Goal: Task Accomplishment & Management: Manage account settings

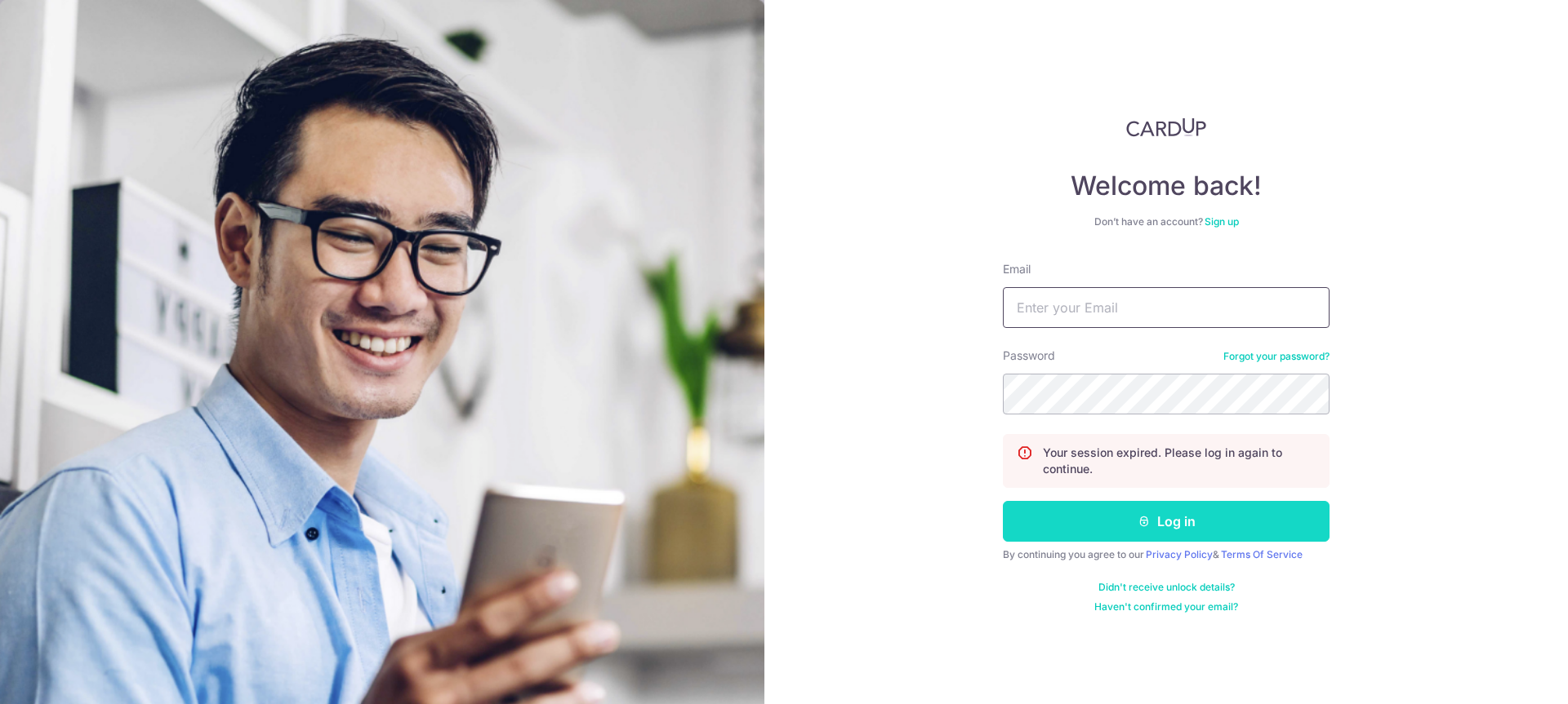
type input "[PERSON_NAME][EMAIL_ADDRESS][DOMAIN_NAME]"
click at [1091, 532] on button "Log in" at bounding box center [1166, 521] width 326 height 41
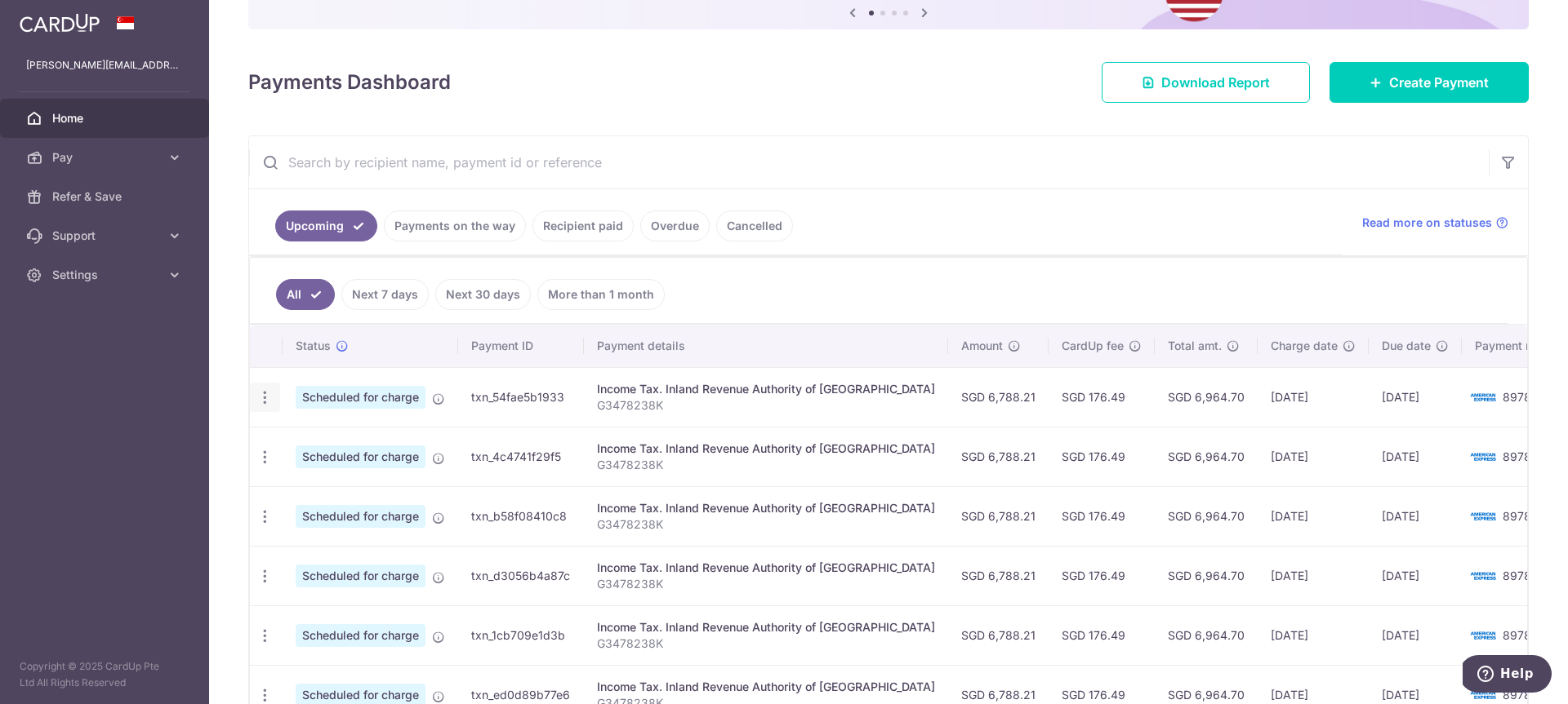
click at [275, 398] on div "Update payment Cancel payment" at bounding box center [264, 397] width 31 height 30
click at [263, 398] on icon "button" at bounding box center [264, 397] width 18 height 18
click at [300, 451] on span "Update payment" at bounding box center [352, 442] width 111 height 19
radio input "true"
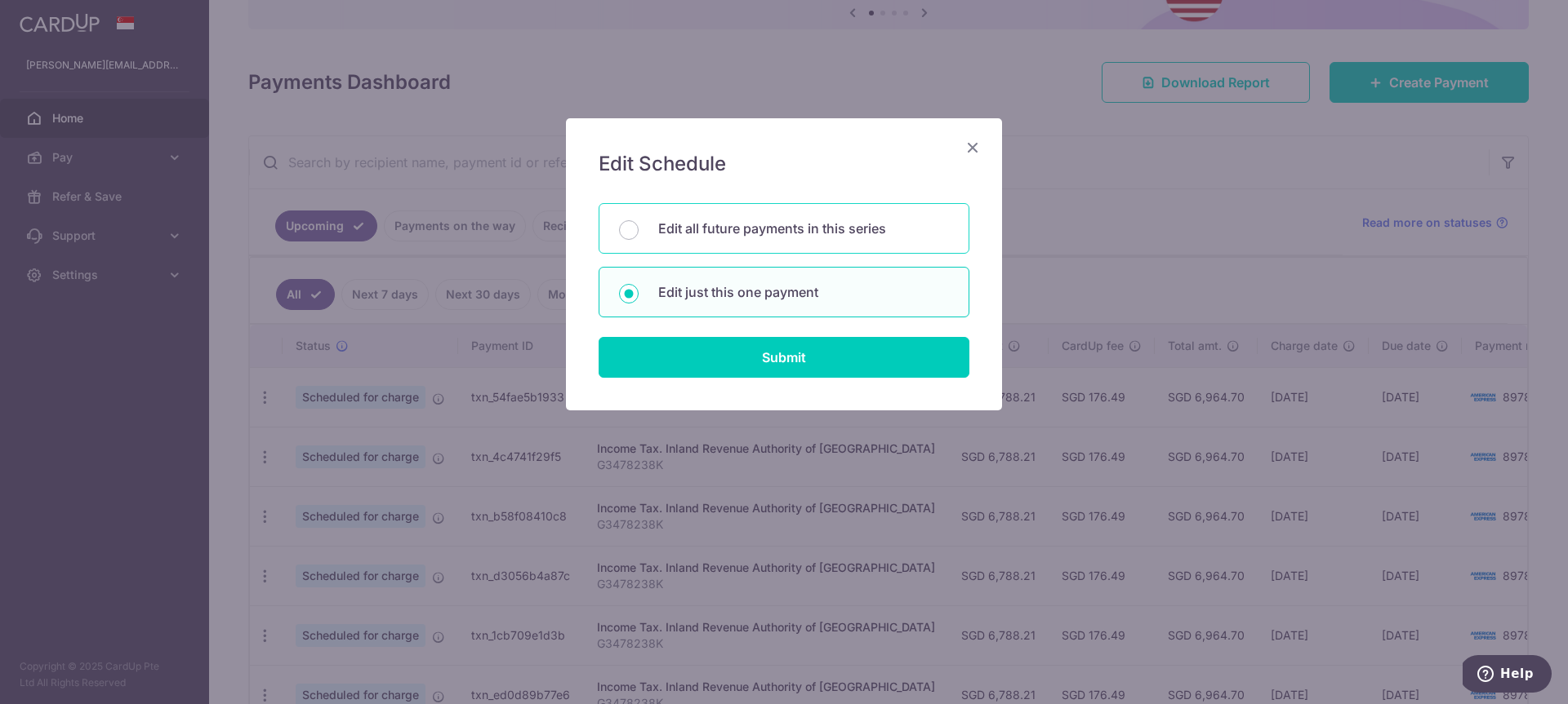
click at [727, 239] on div "Edit all future payments in this series" at bounding box center [783, 228] width 371 height 51
radio input "true"
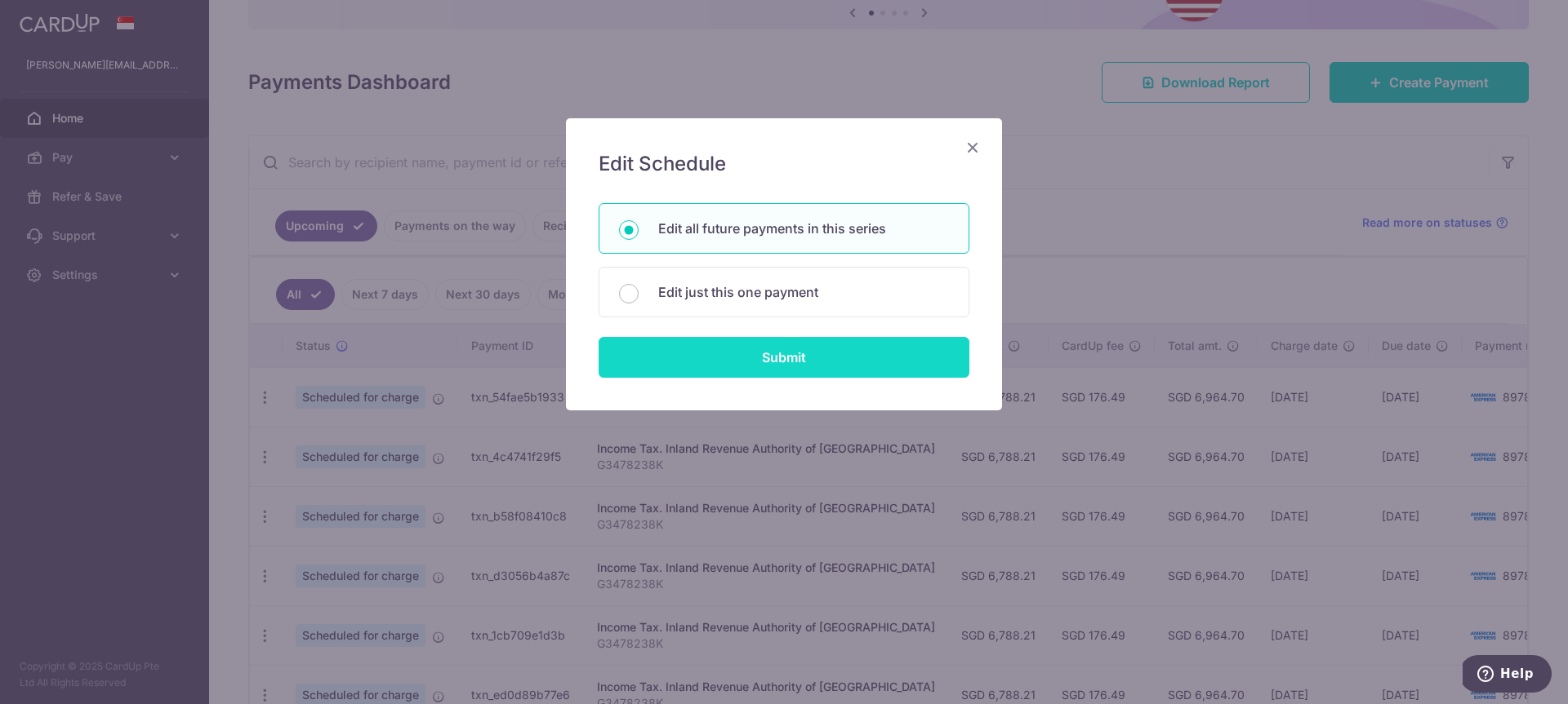
click at [753, 370] on input "Submit" at bounding box center [783, 358] width 371 height 41
radio input "true"
type input "6,788.21"
type input "G3478238K"
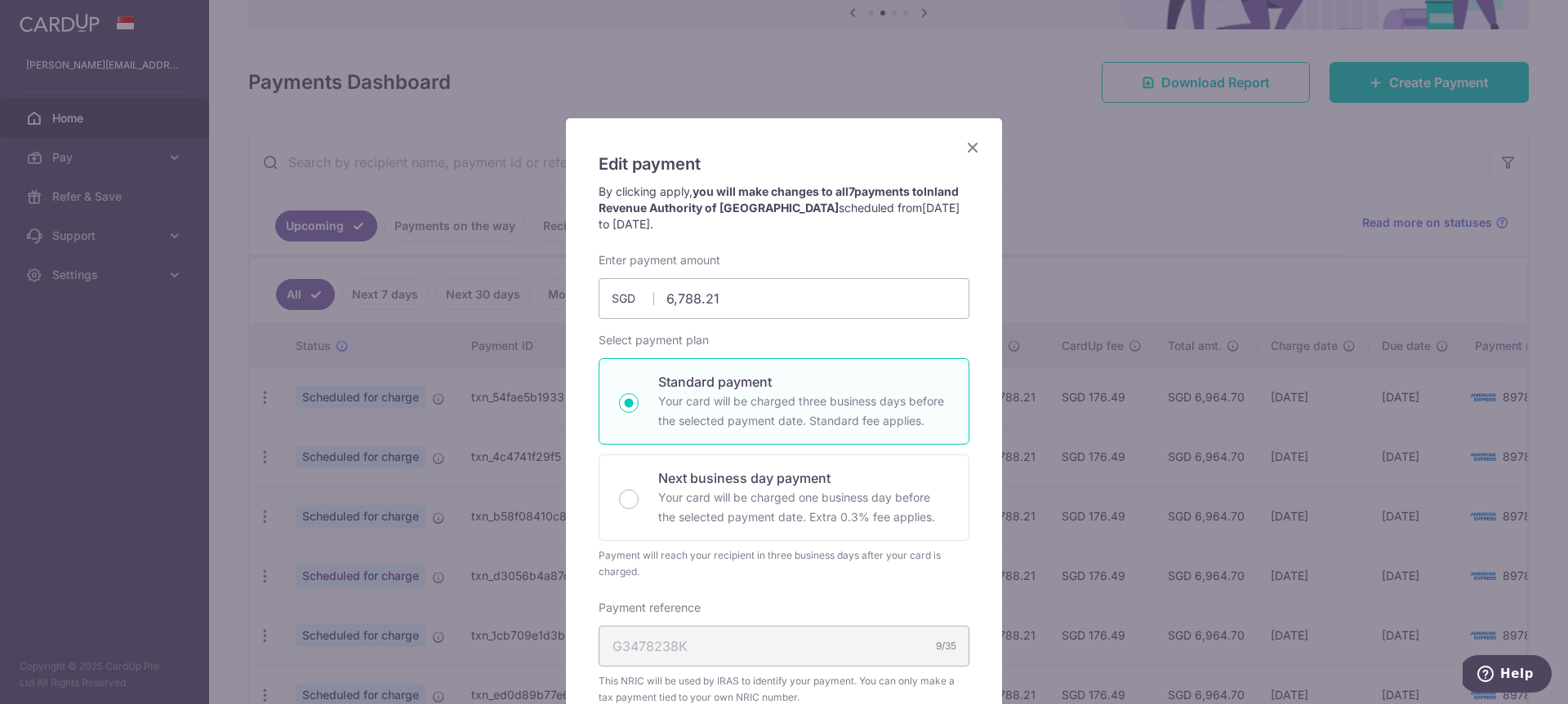
click at [966, 151] on icon "Close" at bounding box center [972, 147] width 19 height 20
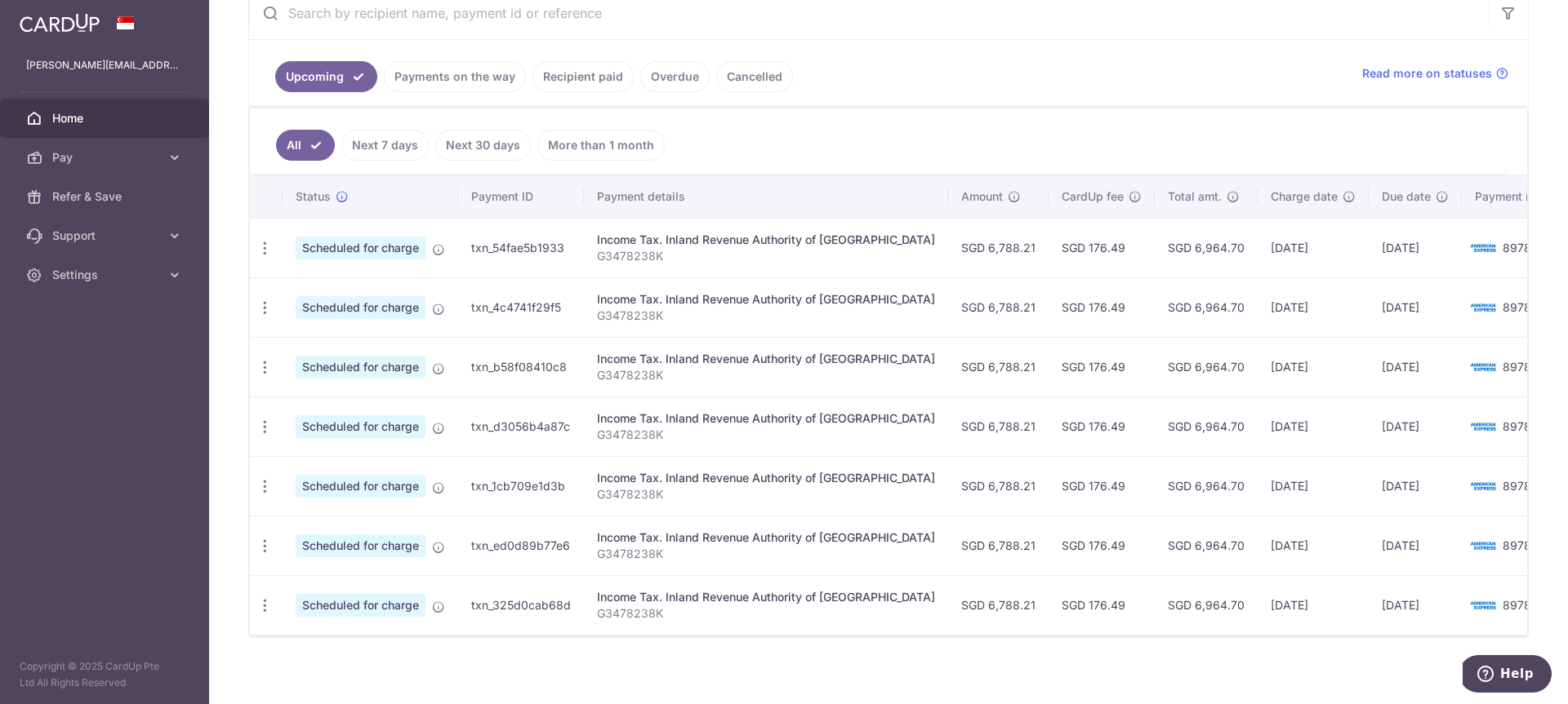
scroll to position [339, 0]
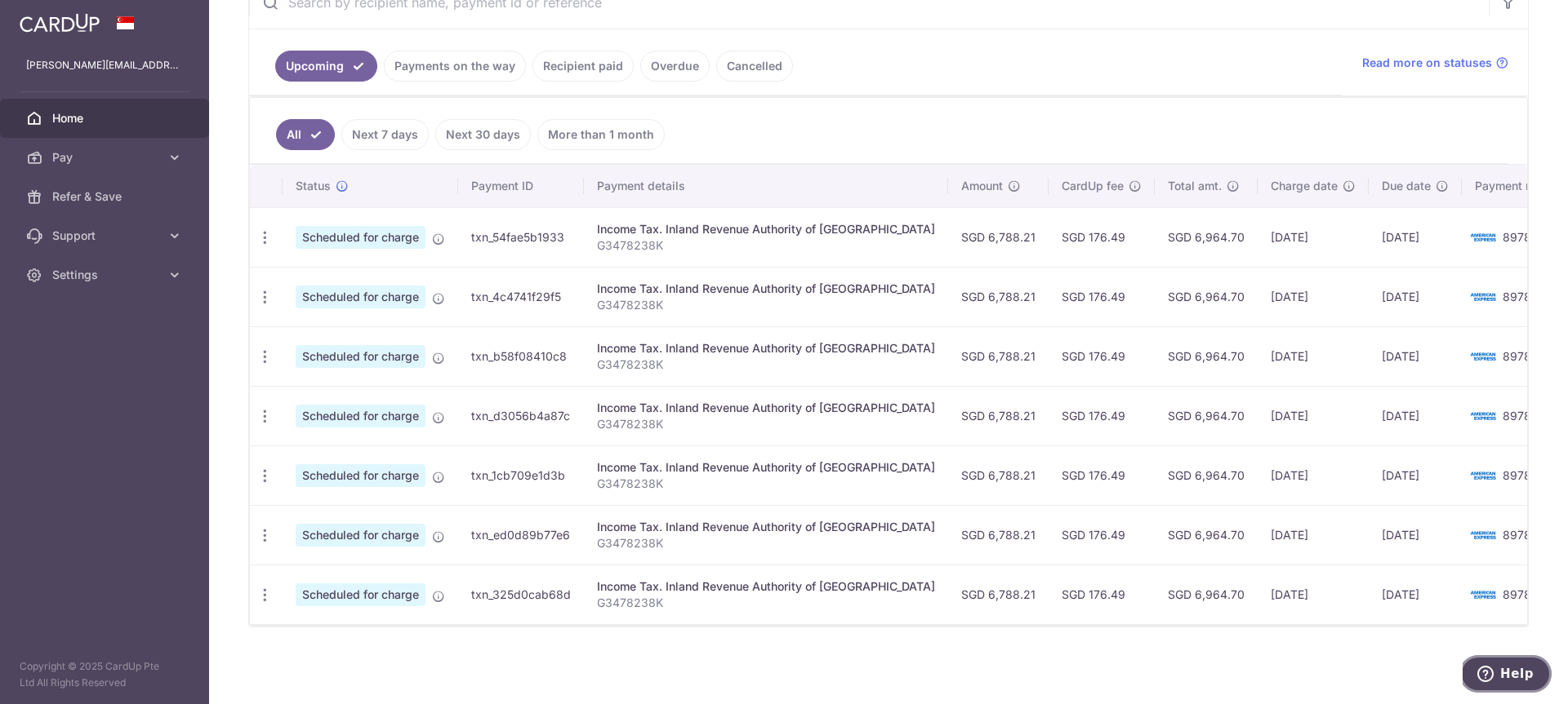
click at [1493, 666] on icon "Help" at bounding box center [1486, 674] width 17 height 17
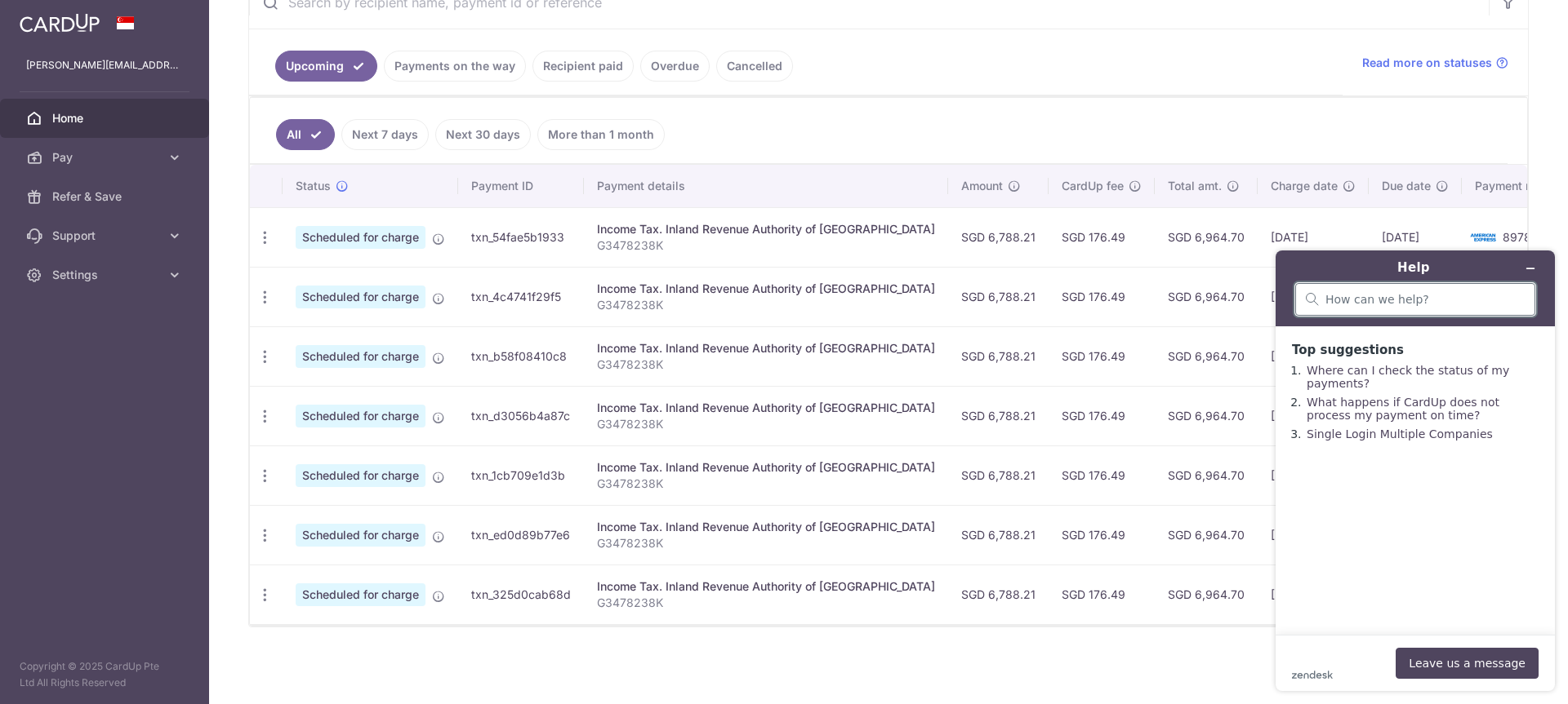
click at [1360, 304] on input "search" at bounding box center [1425, 299] width 200 height 15
type input "Add promo code to payment series"
click at [1509, 671] on button "Leave us a message" at bounding box center [1466, 663] width 143 height 31
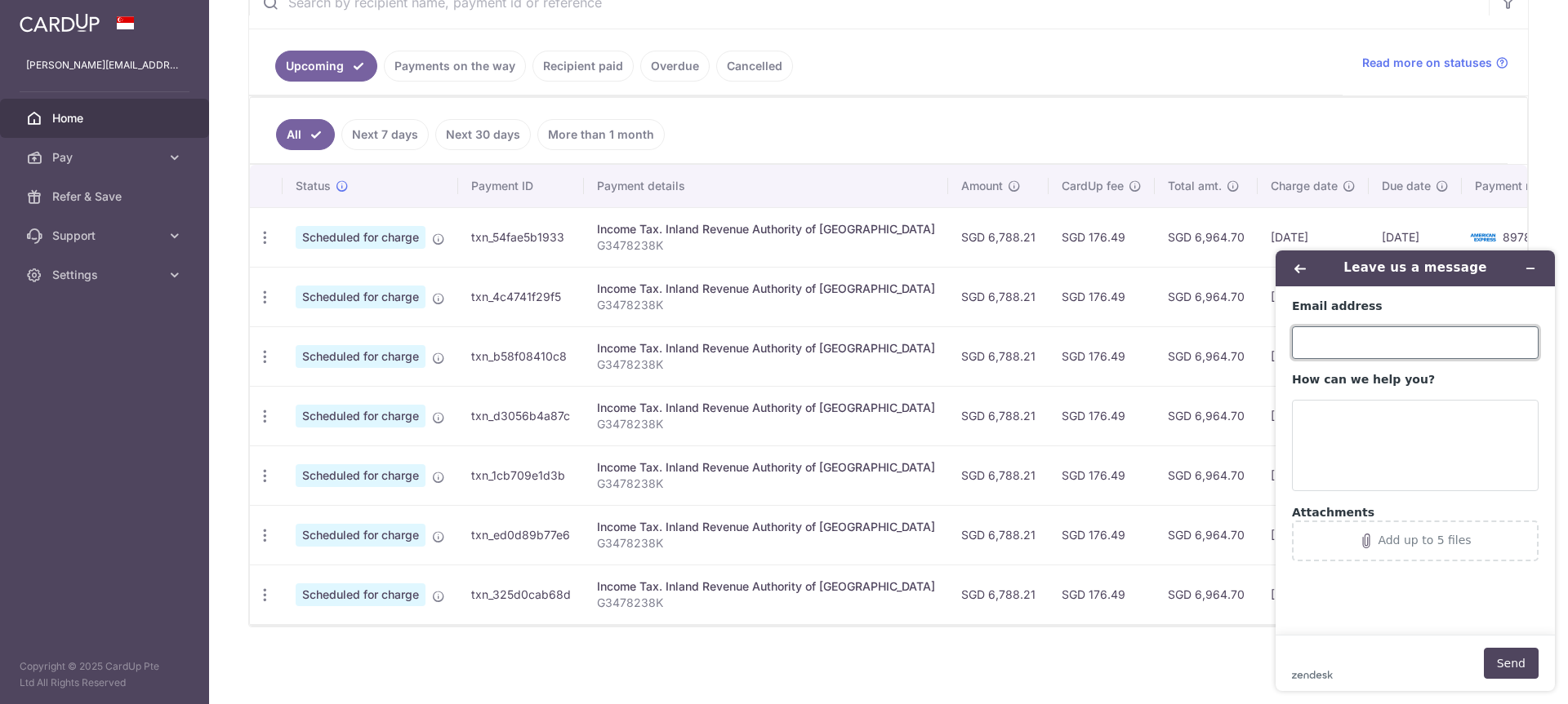
click at [1344, 346] on input "Email address" at bounding box center [1415, 342] width 247 height 32
type input "[PERSON_NAME][EMAIL_ADDRESS][DOMAIN_NAME]"
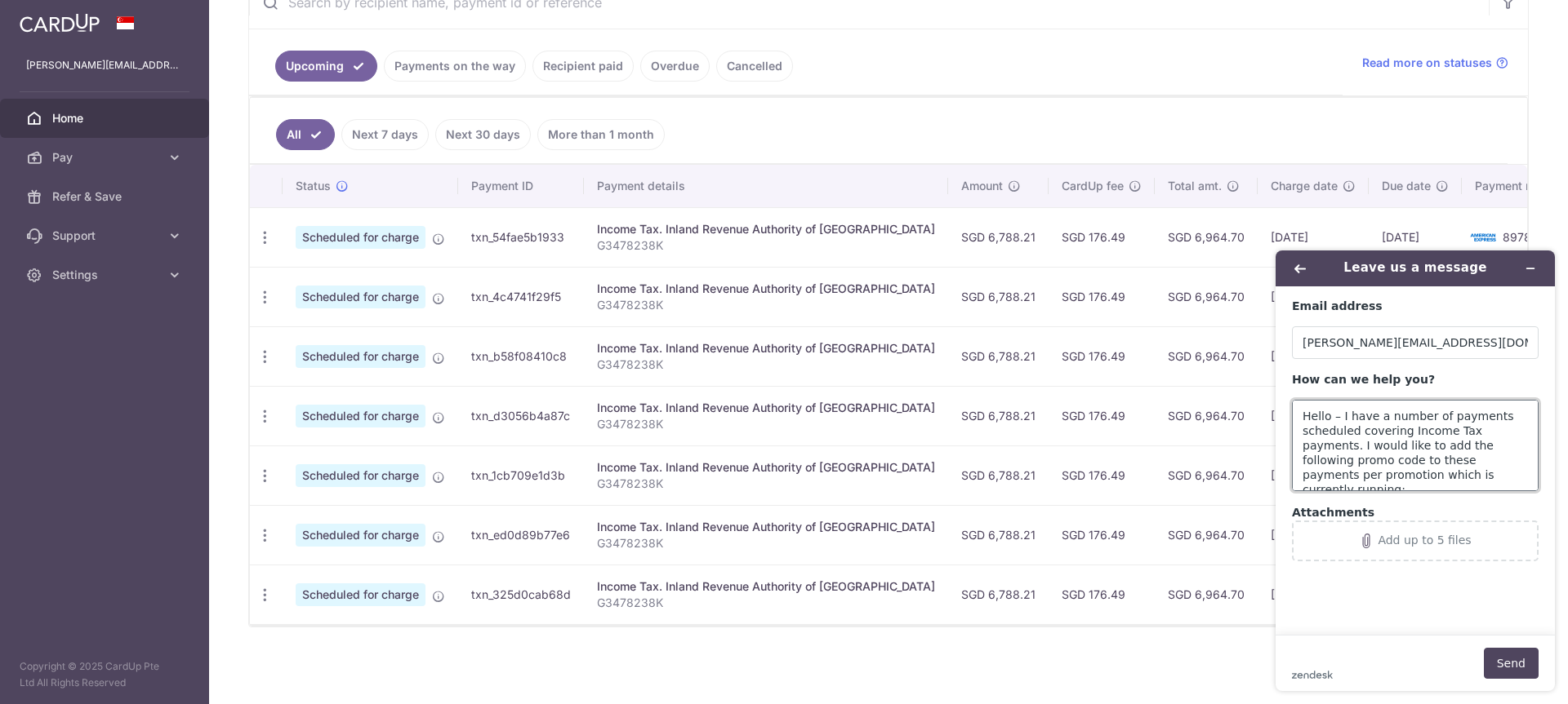
paste textarea "25AMEX21"
type textarea "Hello – I have a number of payments scheduled covering Income Tax payments. I w…"
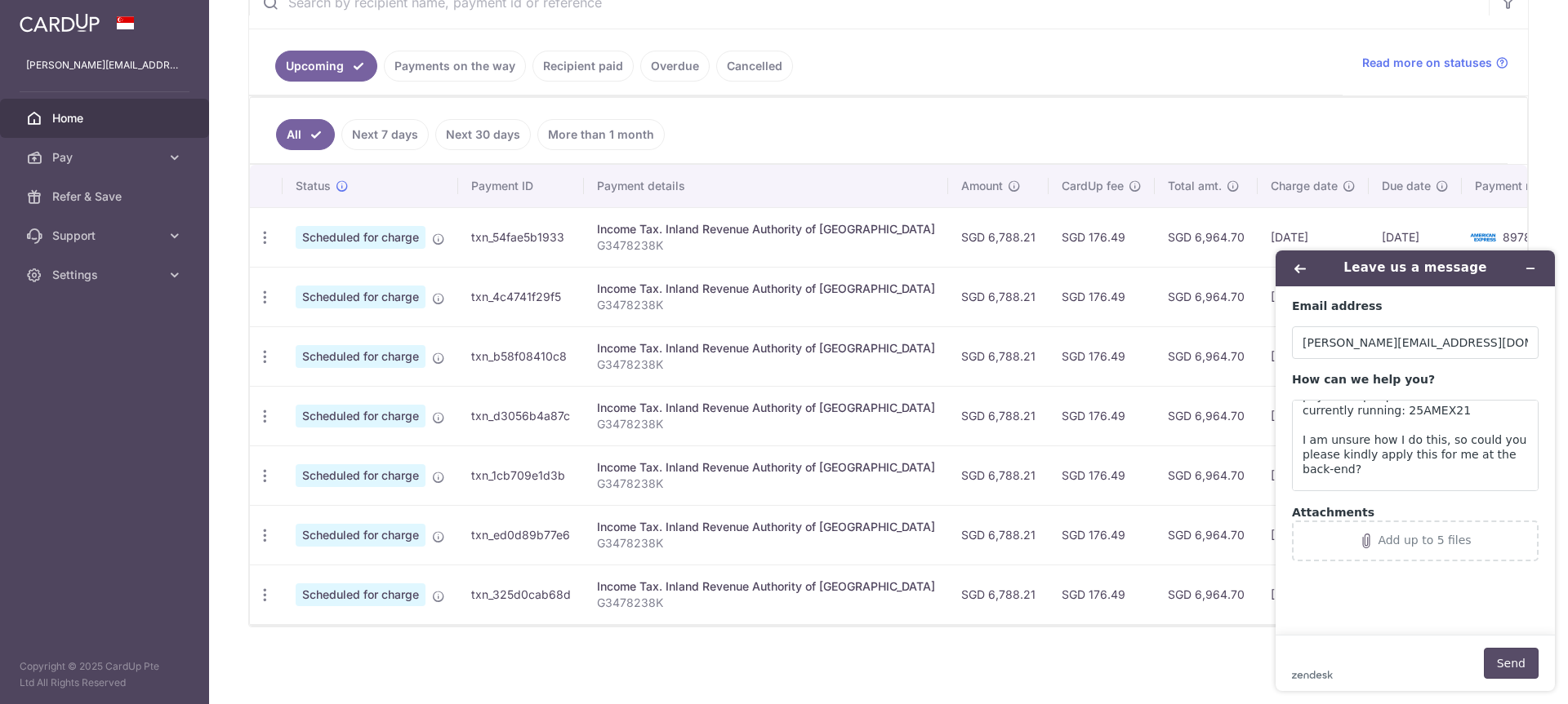
click at [1510, 666] on button "Send" at bounding box center [1511, 663] width 55 height 31
